Goal: Navigation & Orientation: Find specific page/section

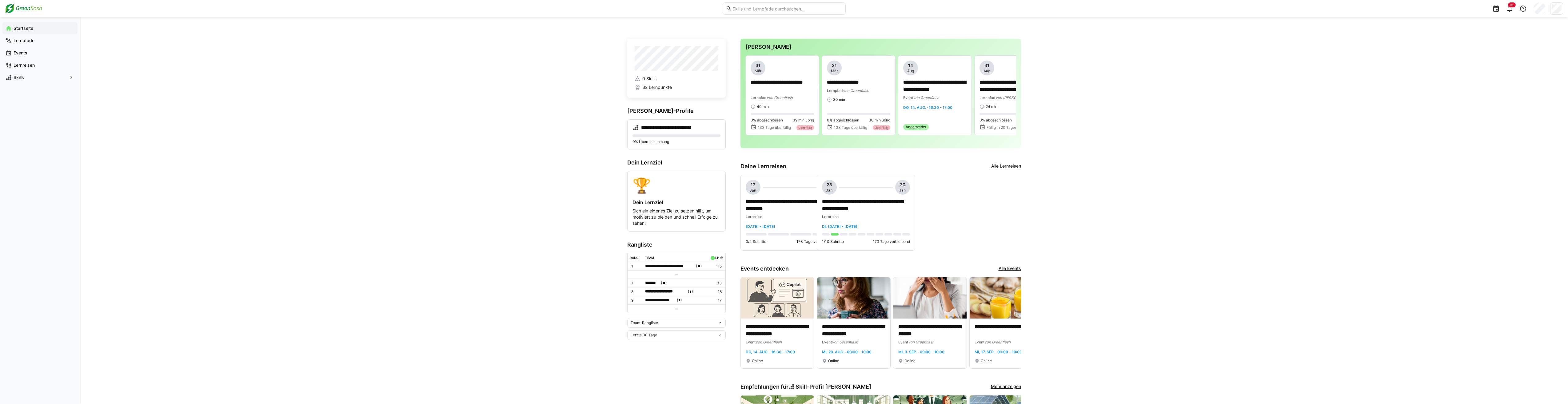
click at [711, 324] on div "Team-Rangliste" at bounding box center [674, 323] width 87 height 4
click at [670, 345] on div "Individuelle Rangliste" at bounding box center [677, 346] width 91 height 5
click at [681, 323] on div "Individuelle Rangliste" at bounding box center [674, 321] width 87 height 4
click at [656, 337] on div "Team-Rangliste" at bounding box center [677, 336] width 91 height 5
click at [666, 293] on span "**********" at bounding box center [666, 292] width 42 height 6
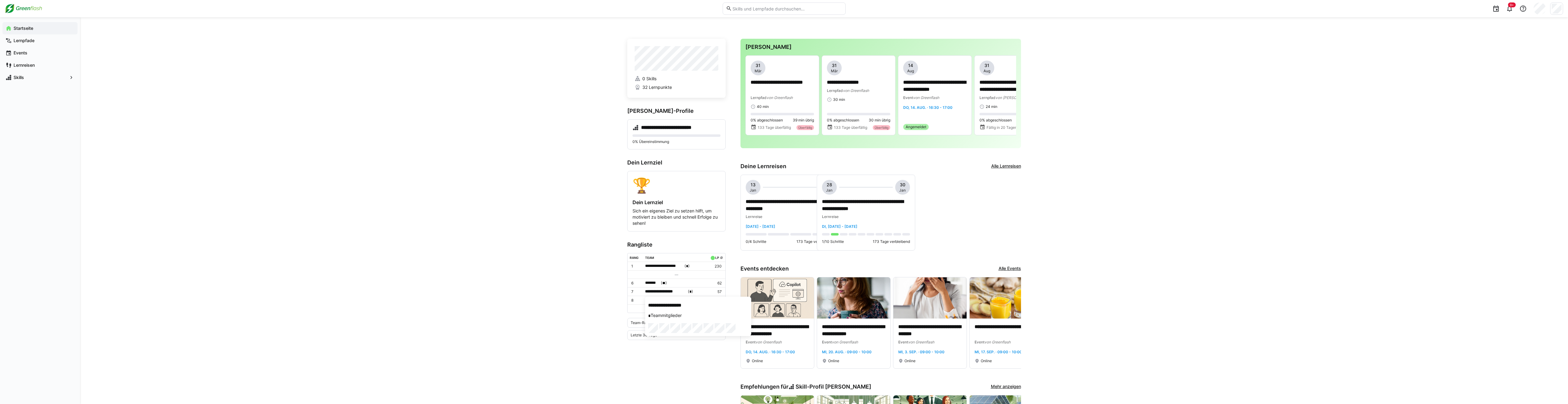
click at [653, 283] on div at bounding box center [784, 202] width 1568 height 404
click at [653, 283] on span "*******" at bounding box center [653, 283] width 15 height 6
click at [613, 292] on div at bounding box center [784, 202] width 1568 height 404
click at [650, 300] on span "*********" at bounding box center [655, 300] width 18 height 6
click at [576, 286] on div at bounding box center [784, 202] width 1568 height 404
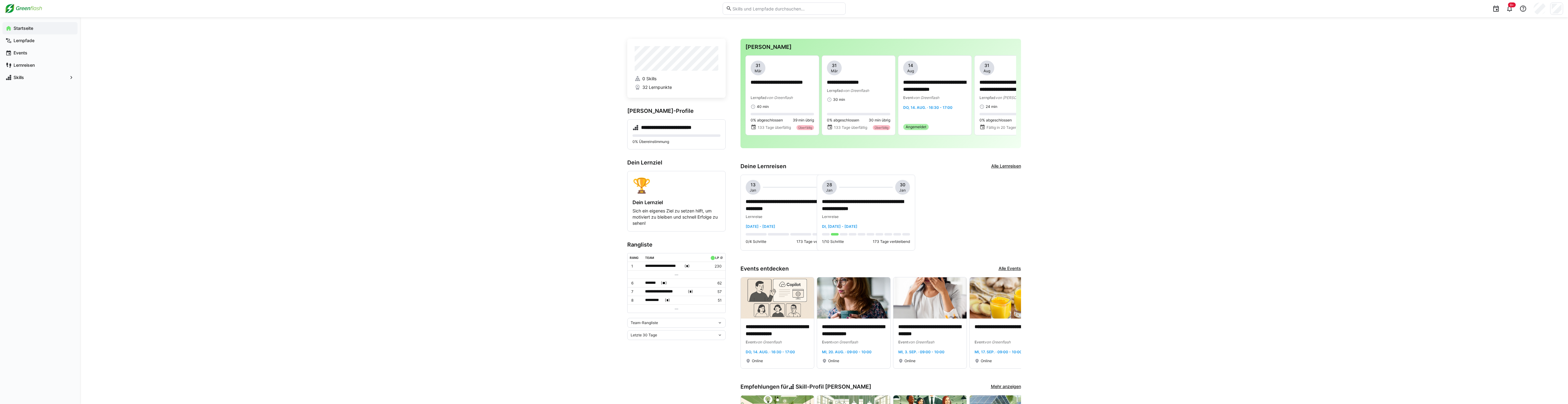
click at [644, 333] on div "Letzte 30 Tage" at bounding box center [676, 335] width 98 height 10
click at [643, 347] on div "Letzte 7 Tage" at bounding box center [677, 348] width 91 height 5
click at [652, 322] on span "Team-Rangliste" at bounding box center [644, 323] width 27 height 5
click at [641, 342] on span "Individuelle Rangliste" at bounding box center [676, 346] width 98 height 10
click at [719, 335] on eds-icon at bounding box center [720, 334] width 5 height 5
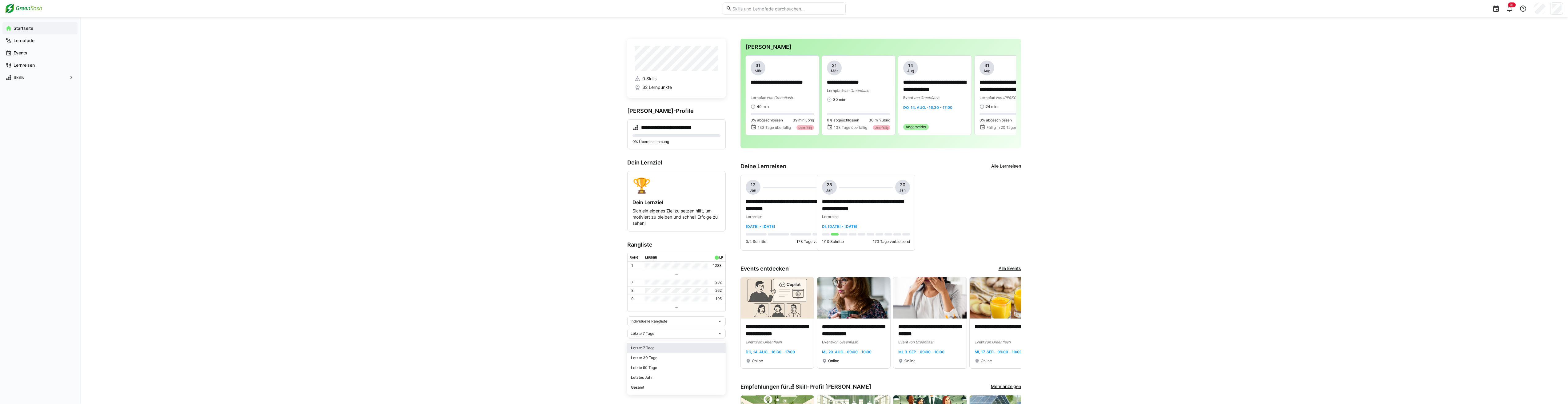
click at [644, 348] on div "Letzte 7 Tage" at bounding box center [677, 348] width 91 height 5
click at [0, 0] on app-navigation-label "Skills" at bounding box center [0, 0] width 0 height 0
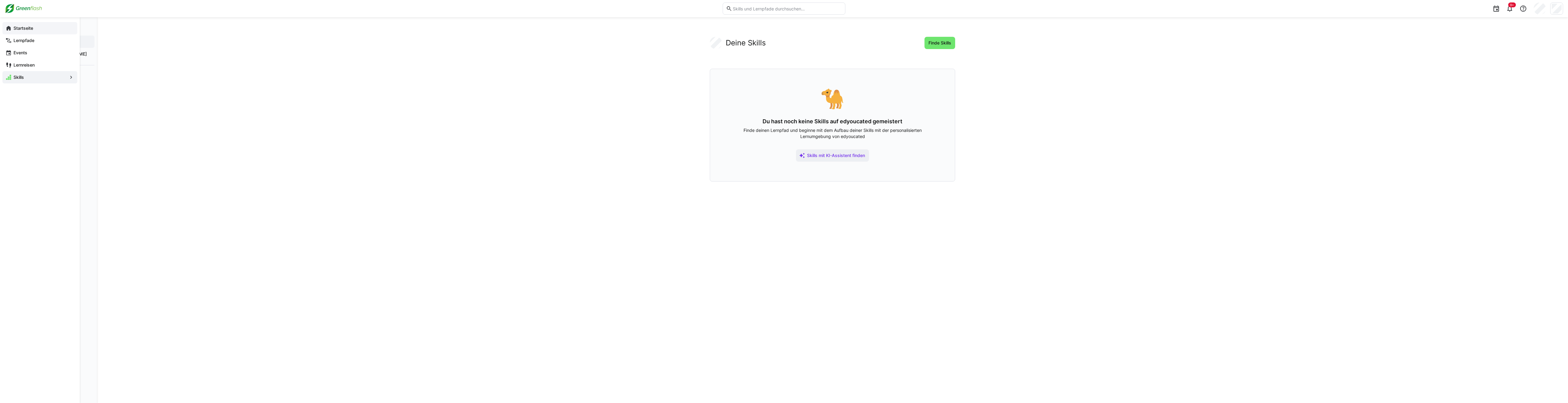
click at [5, 26] on div "Startseite" at bounding box center [40, 28] width 75 height 12
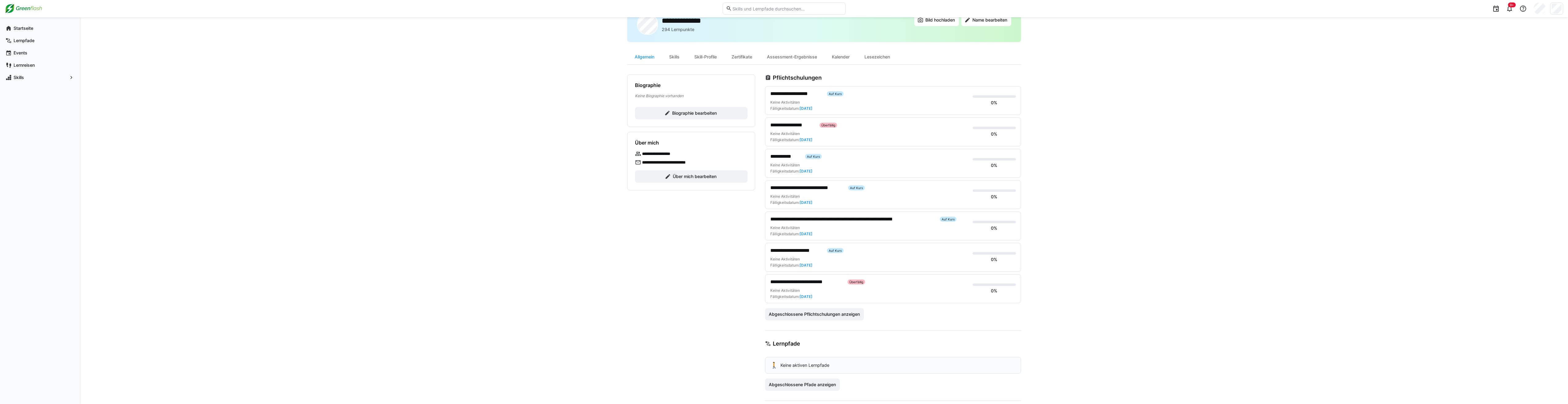
scroll to position [11, 0]
